Goal: Book appointment/travel/reservation

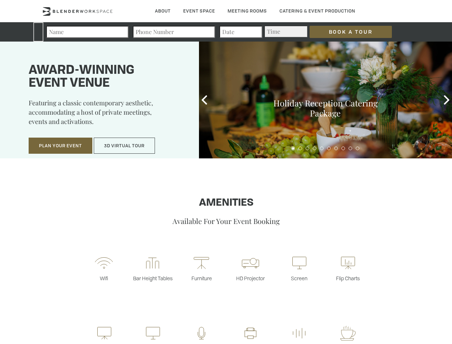
type div "[DATE]"
click at [345, 32] on input "Book a Tour" at bounding box center [351, 32] width 82 height 12
click at [61, 146] on button "Plan Your Event" at bounding box center [61, 146] width 64 height 16
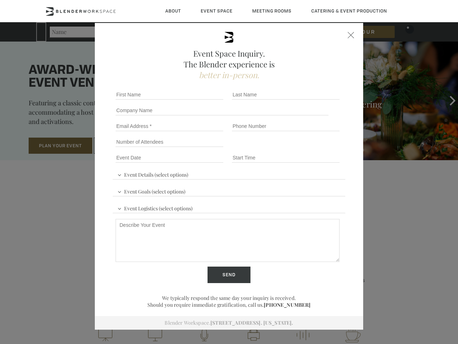
click at [205, 100] on div "First name *" at bounding box center [171, 95] width 116 height 16
click at [447, 100] on div "Event Space Inquiry. The Blender experience is better in-person. Event Details …" at bounding box center [229, 172] width 458 height 344
click at [293, 148] on fieldset "Number of Attendees Budget Range" at bounding box center [229, 142] width 233 height 16
click at [301, 148] on fieldset "Number of Attendees Budget Range" at bounding box center [229, 142] width 233 height 16
click at [308, 148] on fieldset "Number of Attendees Budget Range" at bounding box center [229, 142] width 233 height 16
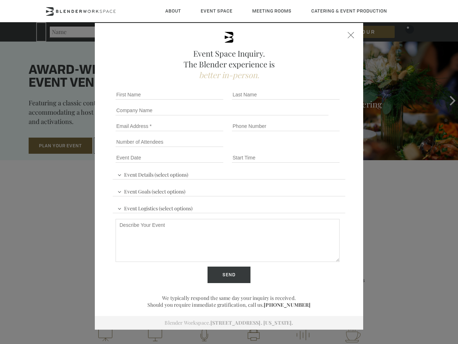
click at [315, 148] on fieldset "Number of Attendees Budget Range" at bounding box center [229, 142] width 233 height 16
click at [322, 148] on fieldset "Number of Attendees Budget Range" at bounding box center [229, 142] width 233 height 16
